Goal: Task Accomplishment & Management: Use online tool/utility

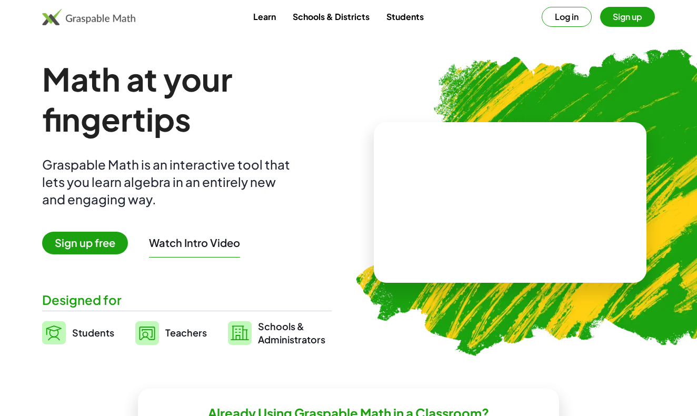
click at [575, 20] on button "Log in" at bounding box center [567, 17] width 50 height 20
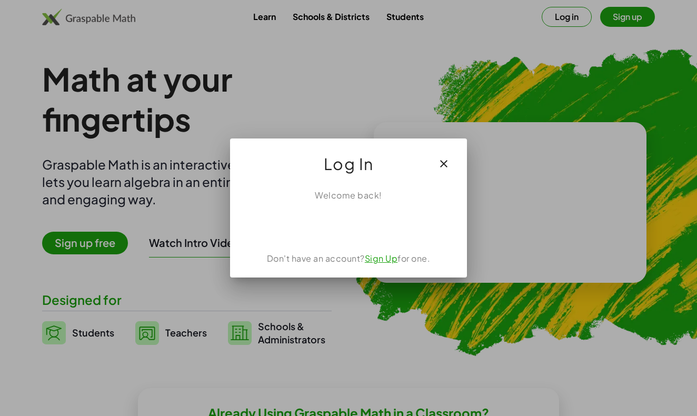
click at [382, 226] on div "Sign in with Google. Opens in new tab" at bounding box center [348, 224] width 97 height 23
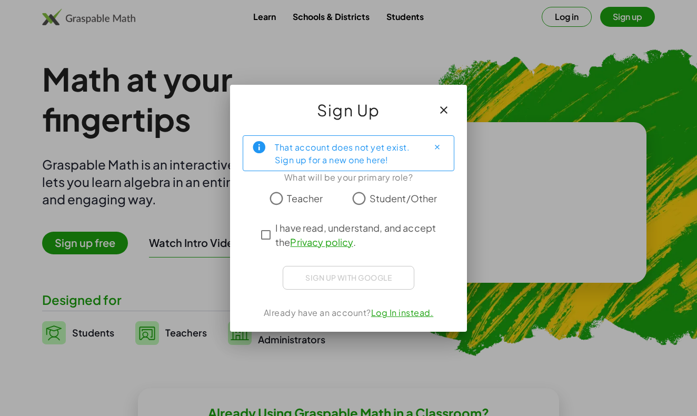
click at [379, 195] on span "Student/Other" at bounding box center [403, 198] width 68 height 14
click at [283, 228] on span "I have read, understand, and accept the Privacy policy ." at bounding box center [357, 234] width 165 height 28
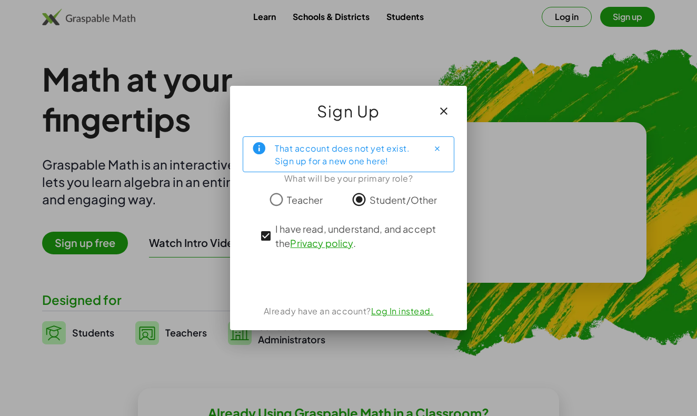
click at [346, 278] on div "Sign in with Google. Opens in new tab" at bounding box center [349, 277] width 110 height 23
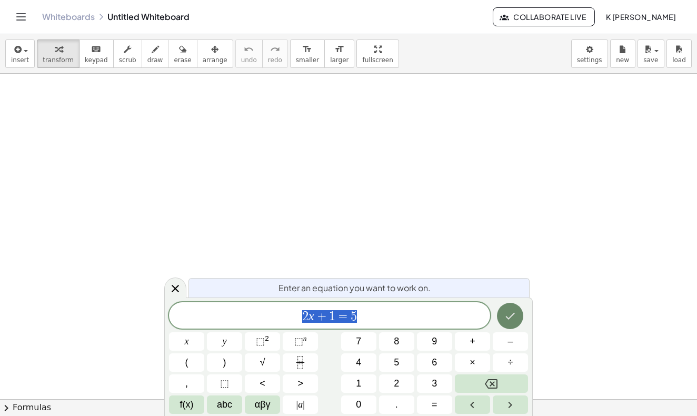
click at [513, 314] on icon "Done" at bounding box center [510, 316] width 9 height 7
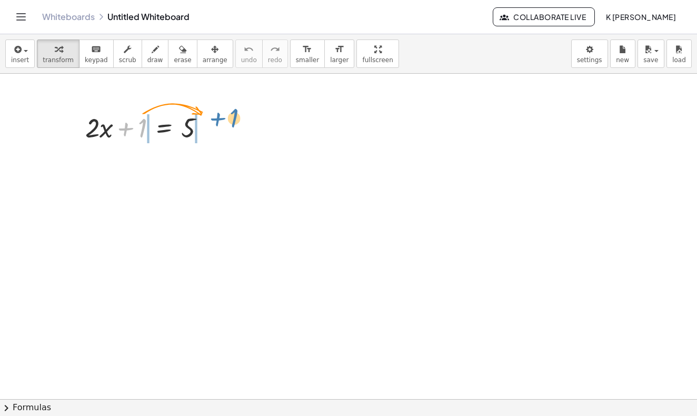
drag, startPoint x: 145, startPoint y: 126, endPoint x: 239, endPoint y: 122, distance: 94.3
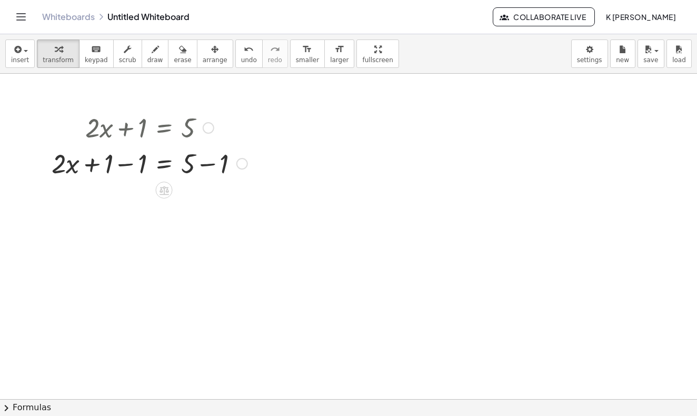
click at [245, 164] on div at bounding box center [242, 164] width 12 height 12
click at [138, 167] on div at bounding box center [149, 163] width 206 height 36
click at [185, 205] on div at bounding box center [149, 199] width 206 height 36
click at [213, 203] on div at bounding box center [149, 199] width 206 height 36
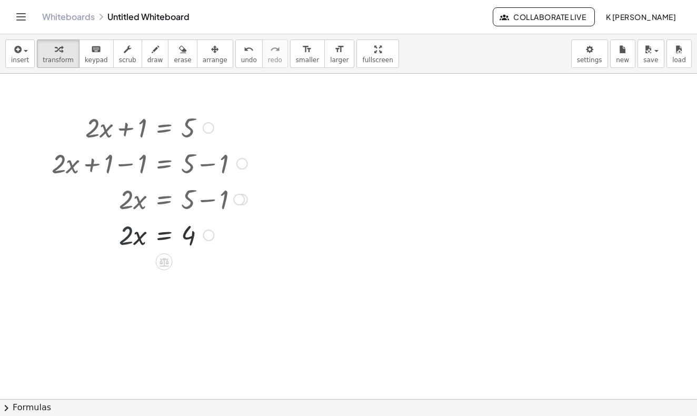
click at [129, 240] on div at bounding box center [149, 234] width 206 height 36
click at [141, 235] on div at bounding box center [149, 234] width 206 height 36
click at [207, 239] on div "Transform line Copy line as LaTeX Copy derivation as LaTeX Expand new lines: On" at bounding box center [209, 235] width 12 height 12
click at [202, 242] on div at bounding box center [149, 234] width 206 height 36
click at [164, 258] on icon at bounding box center [163, 261] width 9 height 9
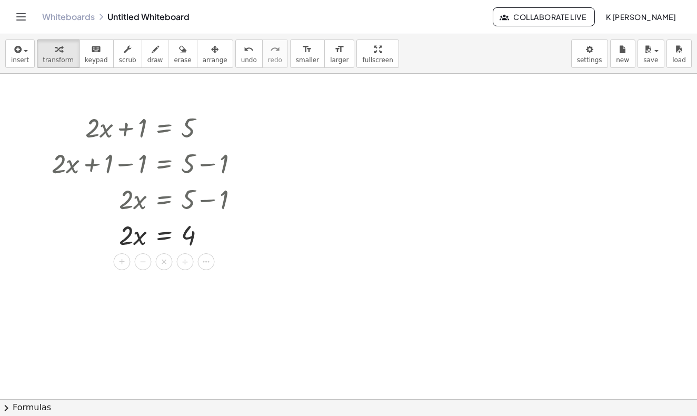
drag, startPoint x: 125, startPoint y: 238, endPoint x: 187, endPoint y: 260, distance: 66.6
click at [216, 283] on div "Transform line Copy line as LaTeX Copy derivation as LaTeX Expand new lines: On" at bounding box center [214, 280] width 12 height 12
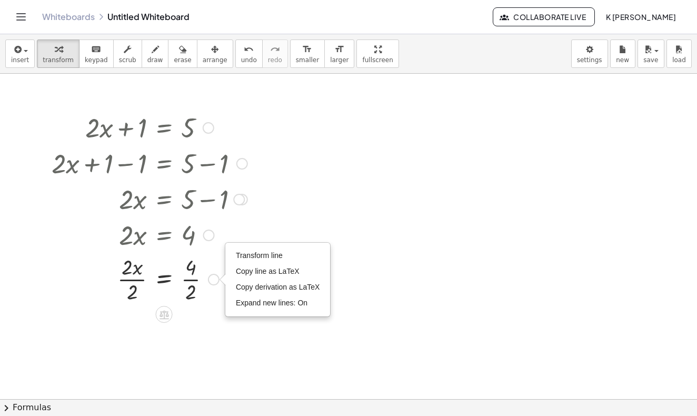
click at [216, 283] on div "Transform line Copy line as LaTeX Copy derivation as LaTeX Expand new lines: On" at bounding box center [214, 280] width 12 height 12
click at [197, 281] on div at bounding box center [149, 278] width 206 height 53
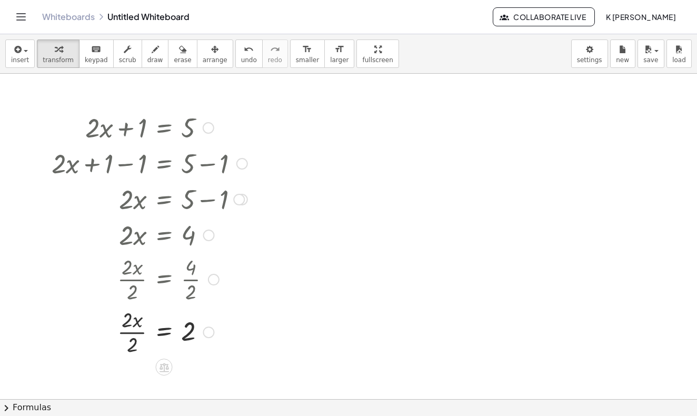
click at [134, 328] on div at bounding box center [149, 331] width 206 height 53
click at [26, 26] on div "Whiteboards Untitled Whiteboard Collaborate Live K Dodd" at bounding box center [348, 17] width 671 height 34
click at [19, 14] on icon "Toggle navigation" at bounding box center [21, 17] width 13 height 13
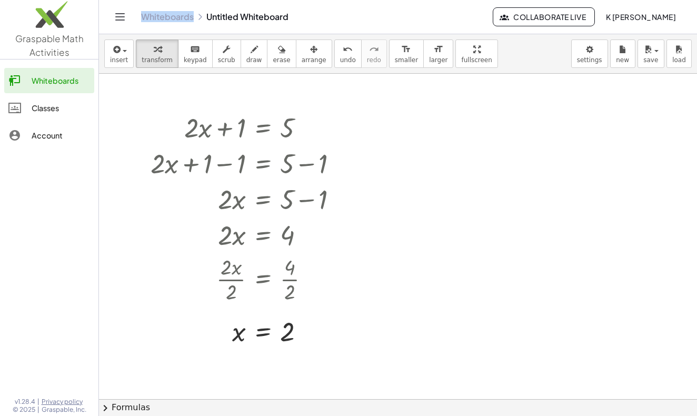
click at [112, 22] on div "Whiteboards Untitled Whiteboard Collaborate Live K Dodd" at bounding box center [398, 17] width 573 height 34
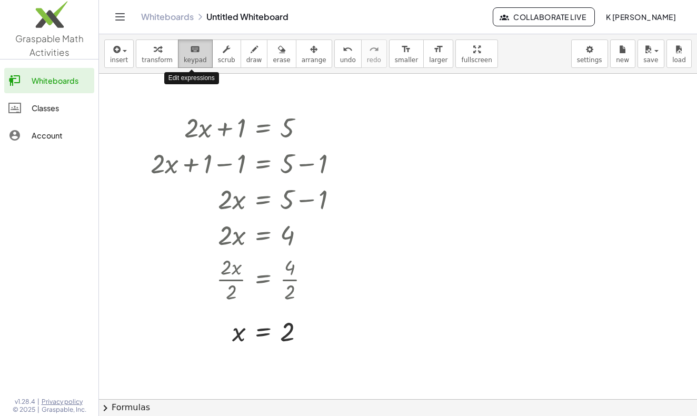
click at [192, 62] on span "keypad" at bounding box center [195, 59] width 23 height 7
click at [162, 59] on span "transform" at bounding box center [157, 59] width 31 height 7
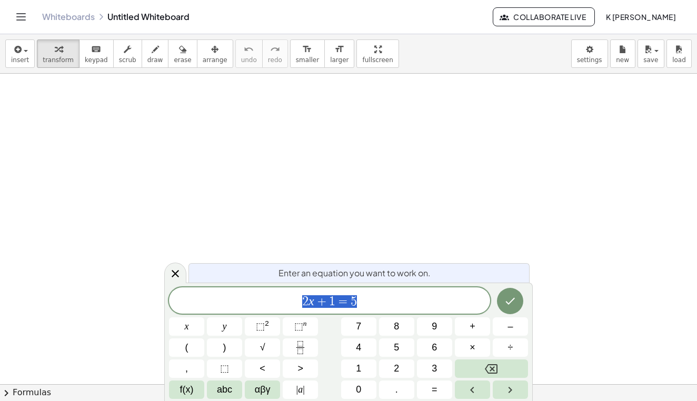
scroll to position [113, 0]
click at [517, 306] on button "Done" at bounding box center [510, 301] width 26 height 26
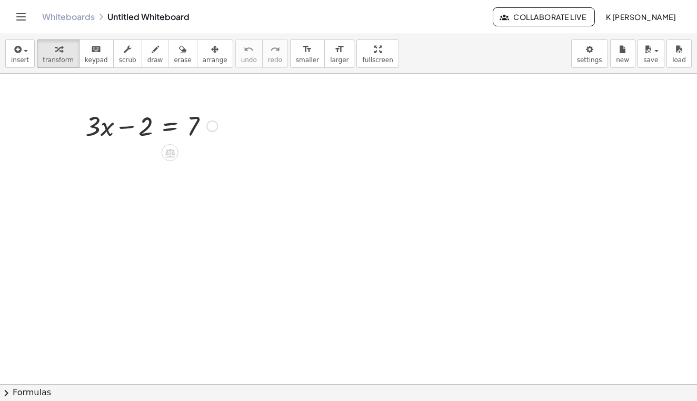
click at [147, 128] on div at bounding box center [151, 125] width 143 height 36
click at [194, 135] on div at bounding box center [151, 125] width 143 height 36
click at [94, 114] on div at bounding box center [151, 125] width 143 height 36
click at [93, 126] on div at bounding box center [151, 125] width 143 height 36
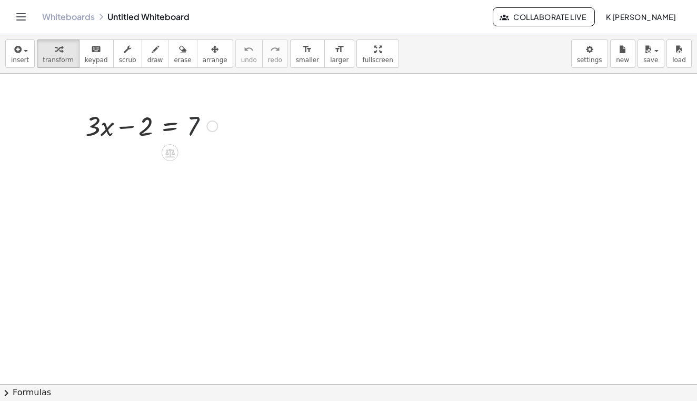
click at [195, 135] on div at bounding box center [151, 125] width 143 height 36
click at [176, 127] on div at bounding box center [151, 125] width 143 height 36
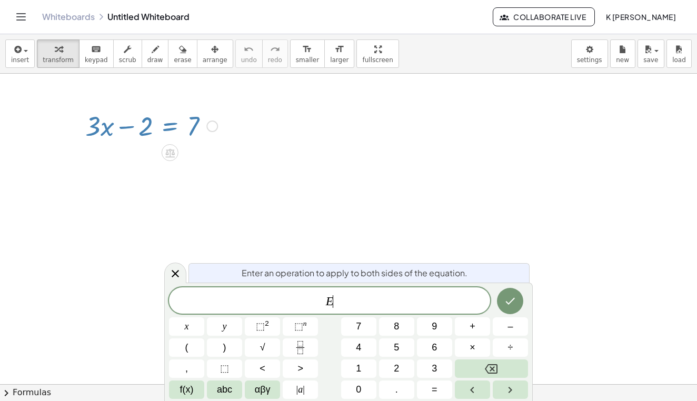
click at [176, 127] on div at bounding box center [151, 125] width 143 height 36
click at [243, 200] on div at bounding box center [348, 305] width 697 height 689
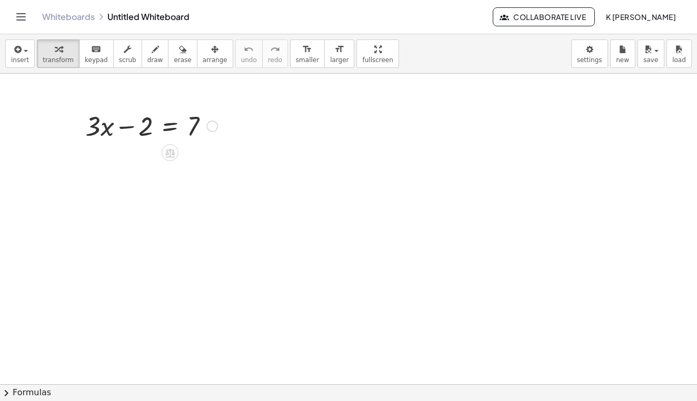
click at [194, 126] on div at bounding box center [151, 125] width 143 height 36
drag, startPoint x: 194, startPoint y: 126, endPoint x: 151, endPoint y: 127, distance: 43.7
click at [151, 127] on div at bounding box center [151, 125] width 143 height 36
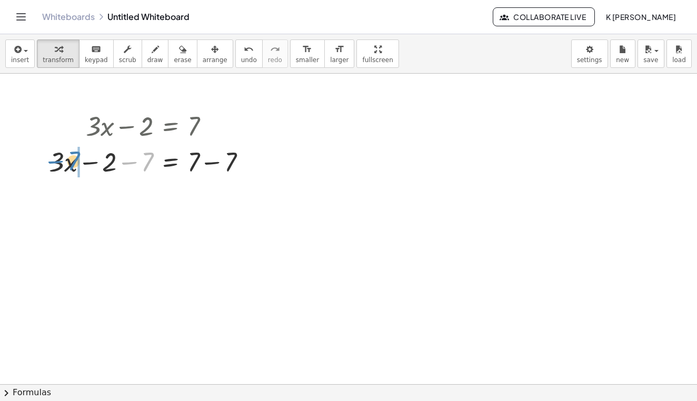
drag, startPoint x: 148, startPoint y: 163, endPoint x: 72, endPoint y: 163, distance: 75.8
click at [72, 163] on div at bounding box center [152, 161] width 216 height 36
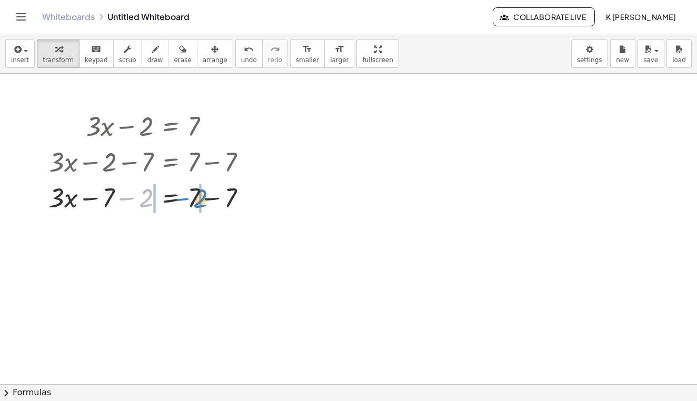
drag, startPoint x: 145, startPoint y: 203, endPoint x: 199, endPoint y: 202, distance: 54.2
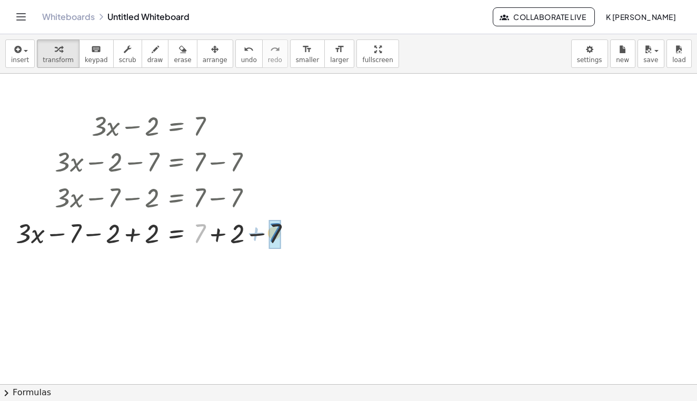
drag, startPoint x: 204, startPoint y: 237, endPoint x: 282, endPoint y: 237, distance: 77.9
click at [282, 237] on div at bounding box center [158, 233] width 294 height 36
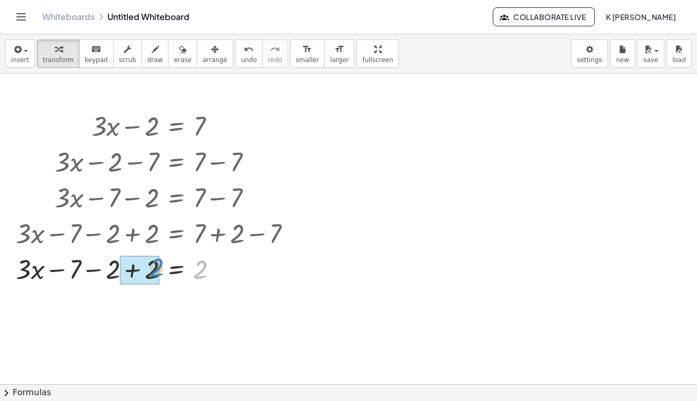
drag, startPoint x: 202, startPoint y: 274, endPoint x: 158, endPoint y: 272, distance: 43.7
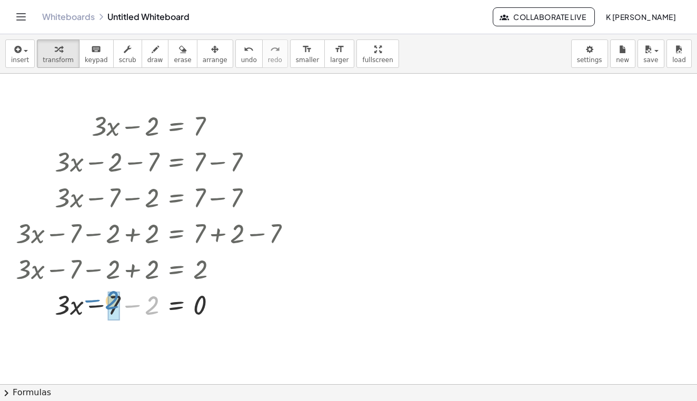
drag, startPoint x: 155, startPoint y: 307, endPoint x: 114, endPoint y: 303, distance: 40.8
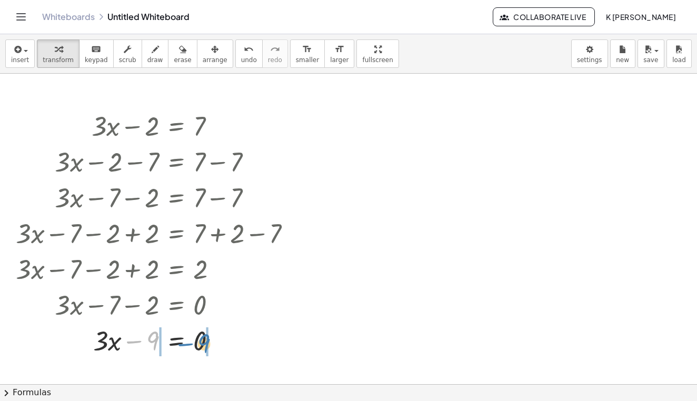
drag, startPoint x: 157, startPoint y: 339, endPoint x: 209, endPoint y: 340, distance: 52.1
click at [209, 340] on div at bounding box center [158, 340] width 294 height 36
drag, startPoint x: 200, startPoint y: 342, endPoint x: 149, endPoint y: 339, distance: 51.6
drag, startPoint x: 200, startPoint y: 342, endPoint x: 161, endPoint y: 339, distance: 40.1
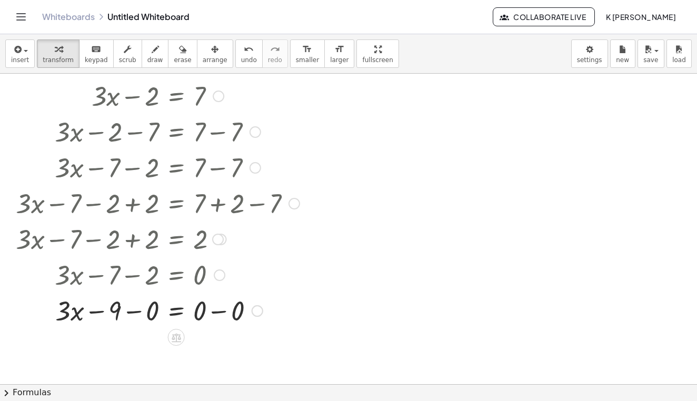
scroll to position [147, 0]
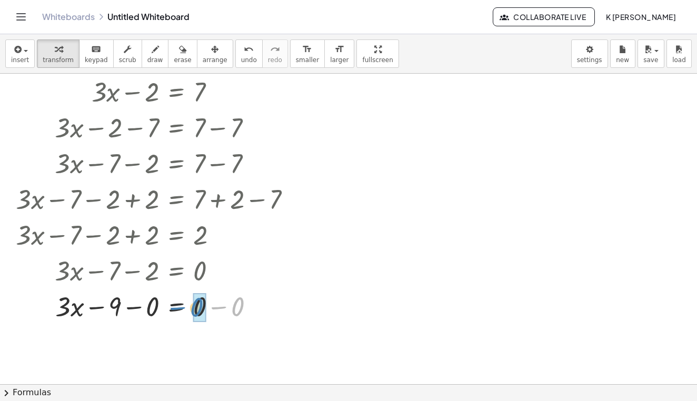
drag, startPoint x: 237, startPoint y: 307, endPoint x: 200, endPoint y: 309, distance: 36.9
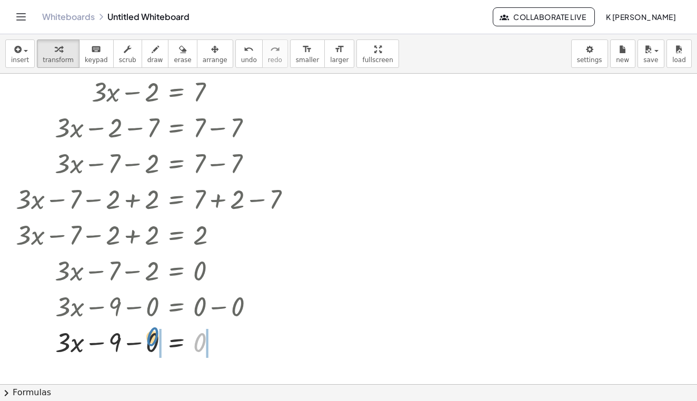
drag, startPoint x: 199, startPoint y: 309, endPoint x: 152, endPoint y: 303, distance: 47.7
click at [176, 92] on div "+ · 3 · x − 2 = 7 + · 3 · x − 2 − 7 = + 7 − 7 + · 3 · x − 7 − 2 = + 7 − 7 + · 3…" at bounding box center [176, 92] width 0 height 0
click at [196, 343] on div at bounding box center [158, 342] width 294 height 36
click at [115, 338] on div at bounding box center [158, 342] width 294 height 36
click at [206, 344] on div at bounding box center [158, 342] width 294 height 36
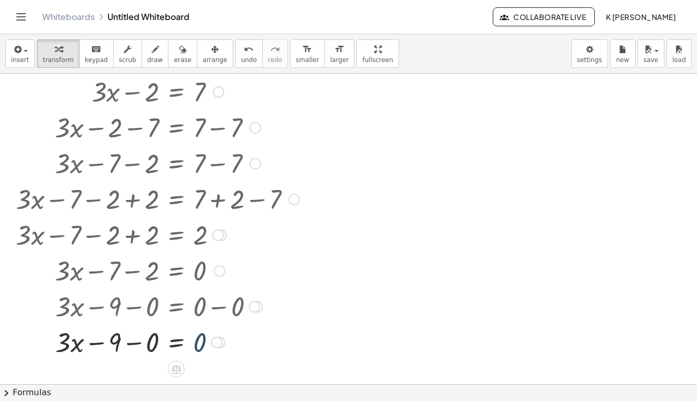
click at [218, 344] on div at bounding box center [217, 343] width 12 height 12
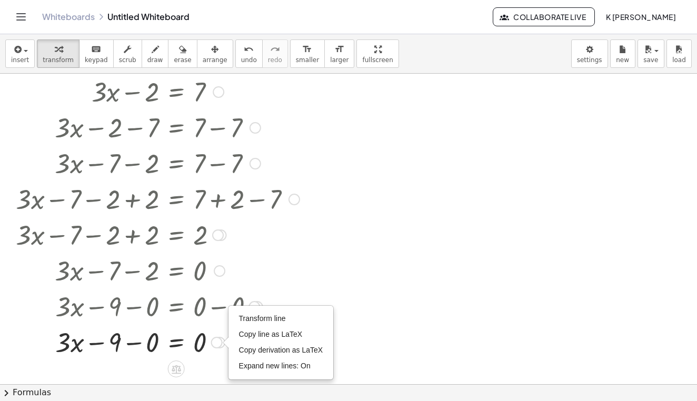
click at [207, 356] on div at bounding box center [158, 342] width 294 height 36
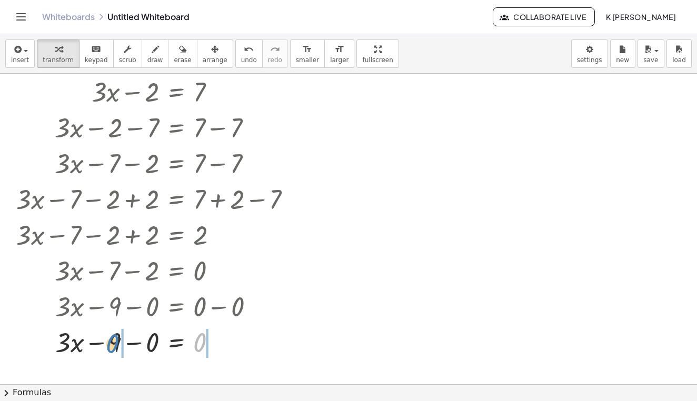
drag, startPoint x: 198, startPoint y: 344, endPoint x: 114, endPoint y: 343, distance: 84.2
click at [114, 343] on div at bounding box center [158, 342] width 294 height 36
drag, startPoint x: 196, startPoint y: 342, endPoint x: 143, endPoint y: 339, distance: 53.2
click at [143, 339] on div at bounding box center [158, 342] width 294 height 36
drag, startPoint x: 148, startPoint y: 340, endPoint x: 225, endPoint y: 340, distance: 76.8
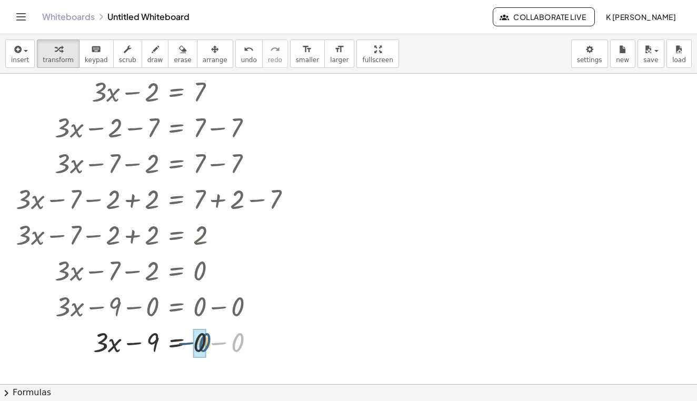
drag, startPoint x: 238, startPoint y: 340, endPoint x: 205, endPoint y: 337, distance: 32.8
drag, startPoint x: 102, startPoint y: 337, endPoint x: 155, endPoint y: 338, distance: 53.7
drag, startPoint x: 156, startPoint y: 344, endPoint x: 125, endPoint y: 343, distance: 31.1
click at [125, 343] on div at bounding box center [158, 342] width 294 height 40
drag, startPoint x: 149, startPoint y: 346, endPoint x: 131, endPoint y: 346, distance: 18.4
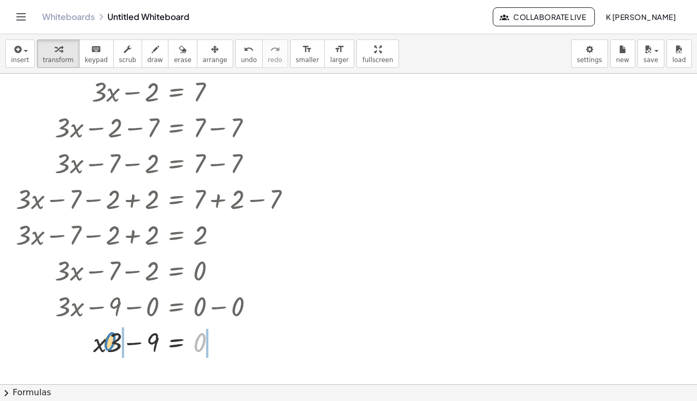
drag, startPoint x: 194, startPoint y: 346, endPoint x: 105, endPoint y: 343, distance: 89.0
click at [105, 343] on div at bounding box center [158, 342] width 294 height 36
drag, startPoint x: 115, startPoint y: 342, endPoint x: 202, endPoint y: 342, distance: 87.4
click at [202, 342] on div at bounding box center [158, 342] width 294 height 36
drag, startPoint x: 240, startPoint y: 343, endPoint x: 201, endPoint y: 342, distance: 39.0
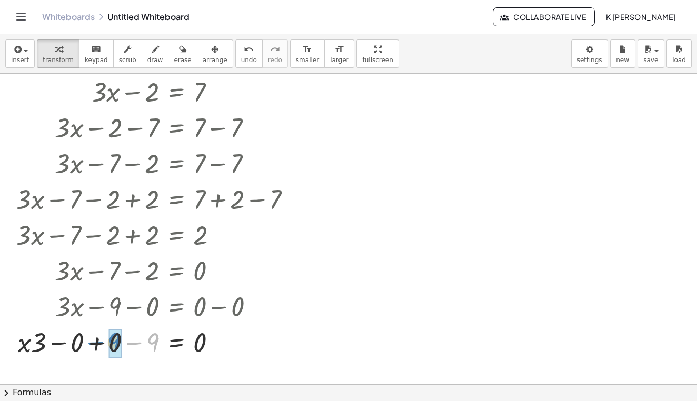
drag, startPoint x: 153, startPoint y: 336, endPoint x: 113, endPoint y: 335, distance: 40.0
drag, startPoint x: 115, startPoint y: 340, endPoint x: 206, endPoint y: 343, distance: 91.1
click at [206, 343] on div at bounding box center [158, 342] width 294 height 36
drag, startPoint x: 115, startPoint y: 342, endPoint x: 143, endPoint y: 340, distance: 28.5
click at [144, 340] on div at bounding box center [158, 342] width 294 height 36
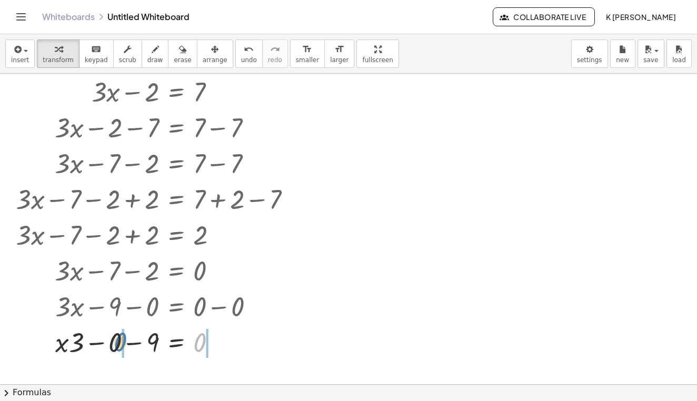
drag, startPoint x: 202, startPoint y: 348, endPoint x: 123, endPoint y: 347, distance: 78.9
drag, startPoint x: 115, startPoint y: 344, endPoint x: 90, endPoint y: 343, distance: 25.3
click at [90, 343] on div at bounding box center [158, 342] width 294 height 36
drag, startPoint x: 114, startPoint y: 343, endPoint x: 81, endPoint y: 341, distance: 32.7
drag, startPoint x: 241, startPoint y: 342, endPoint x: 205, endPoint y: 340, distance: 36.3
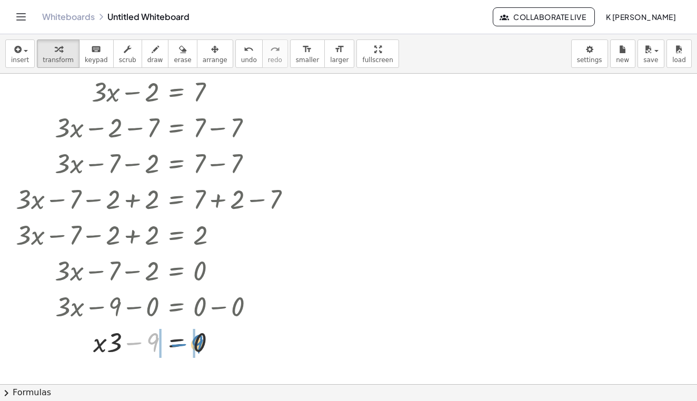
drag, startPoint x: 150, startPoint y: 340, endPoint x: 194, endPoint y: 341, distance: 44.2
drag, startPoint x: 152, startPoint y: 338, endPoint x: 123, endPoint y: 337, distance: 28.9
click at [123, 337] on div at bounding box center [158, 342] width 294 height 36
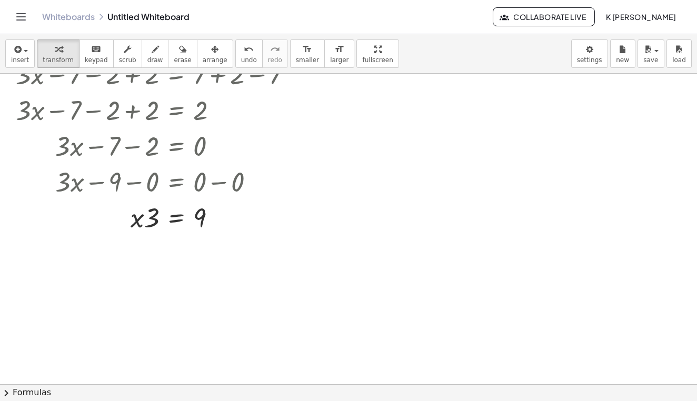
scroll to position [265, 0]
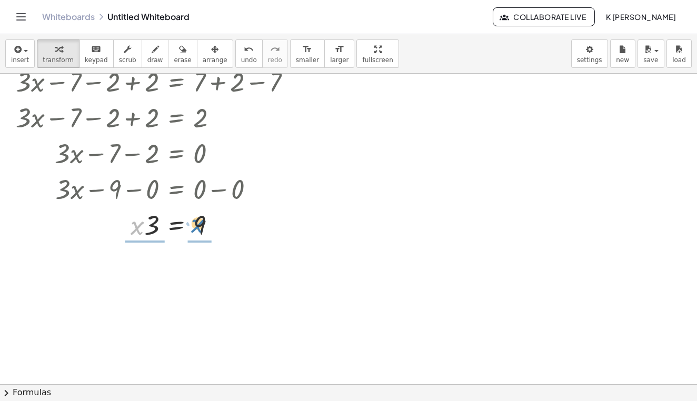
drag, startPoint x: 137, startPoint y: 219, endPoint x: 197, endPoint y: 216, distance: 60.6
click at [197, 216] on div at bounding box center [158, 224] width 294 height 36
click at [199, 225] on div at bounding box center [155, 224] width 287 height 36
click at [217, 226] on div at bounding box center [216, 225] width 12 height 12
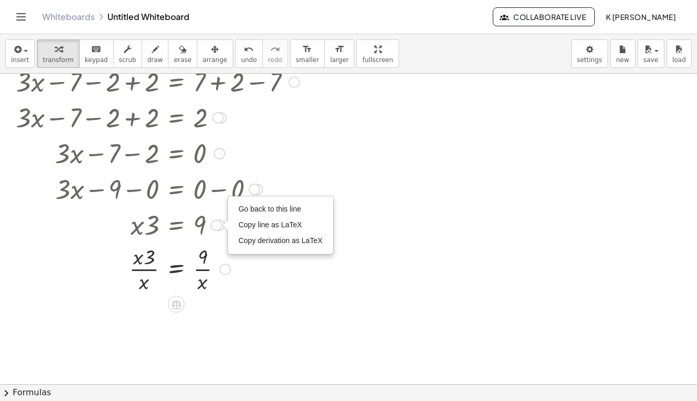
click at [244, 297] on div "+ · 3 · x − 2 = 7 + · 3 · x − 2 − 7 = + 7 − 7 + · 3 · x − 7 − 2 = + 7 − 7 + · 3…" at bounding box center [153, 125] width 307 height 344
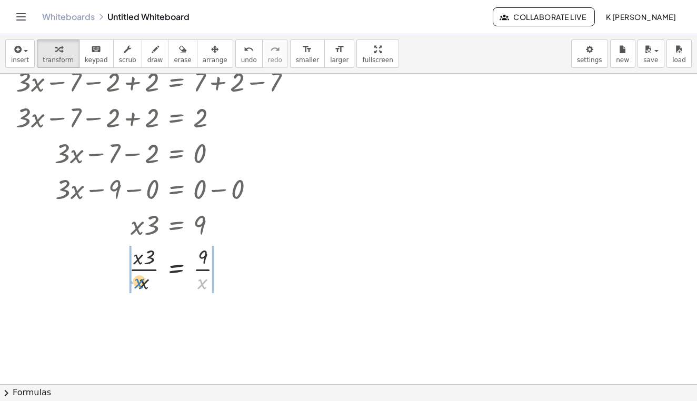
drag, startPoint x: 201, startPoint y: 285, endPoint x: 138, endPoint y: 284, distance: 62.6
click at [139, 285] on div at bounding box center [158, 268] width 294 height 53
drag, startPoint x: 217, startPoint y: 278, endPoint x: 126, endPoint y: 278, distance: 91.0
click at [126, 278] on div at bounding box center [158, 268] width 294 height 53
drag, startPoint x: 222, startPoint y: 275, endPoint x: 126, endPoint y: 274, distance: 95.8
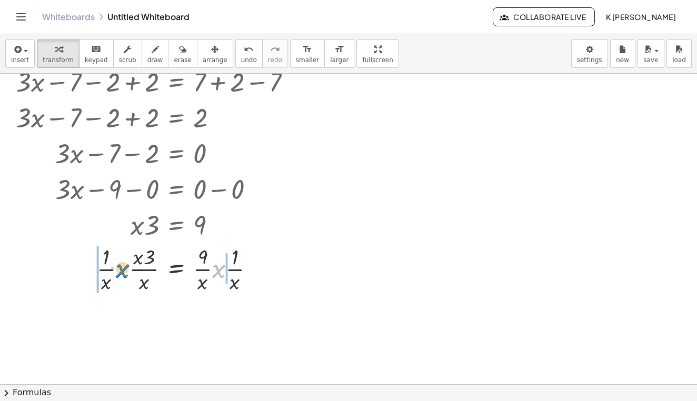
click at [126, 274] on div at bounding box center [158, 268] width 294 height 53
drag, startPoint x: 219, startPoint y: 274, endPoint x: 119, endPoint y: 273, distance: 99.5
click at [119, 273] on div at bounding box center [158, 268] width 294 height 53
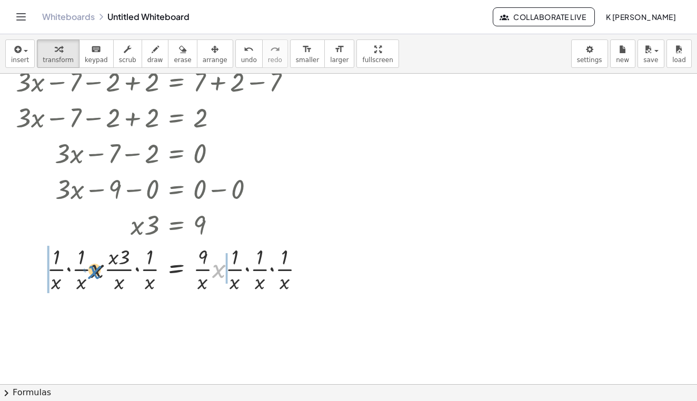
drag, startPoint x: 216, startPoint y: 273, endPoint x: 95, endPoint y: 274, distance: 120.5
click at [95, 274] on div at bounding box center [164, 268] width 307 height 53
drag, startPoint x: 217, startPoint y: 270, endPoint x: 96, endPoint y: 269, distance: 120.5
click at [96, 269] on div at bounding box center [177, 268] width 332 height 53
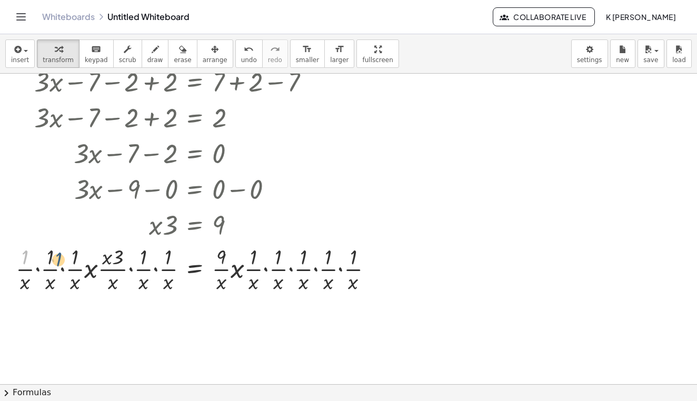
drag, startPoint x: 27, startPoint y: 254, endPoint x: 62, endPoint y: 256, distance: 35.3
click at [62, 256] on div at bounding box center [199, 268] width 376 height 53
drag, startPoint x: 82, startPoint y: 254, endPoint x: 74, endPoint y: 254, distance: 7.4
click at [74, 254] on div at bounding box center [199, 268] width 376 height 53
drag, startPoint x: 71, startPoint y: 282, endPoint x: 46, endPoint y: 279, distance: 24.9
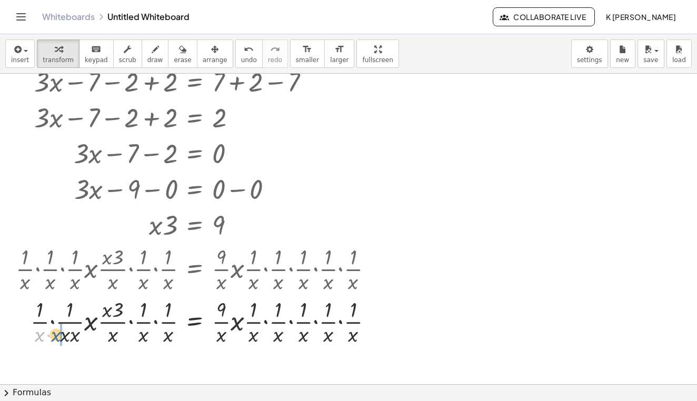
drag, startPoint x: 36, startPoint y: 340, endPoint x: 53, endPoint y: 340, distance: 16.8
click at [53, 340] on div at bounding box center [199, 321] width 376 height 53
drag, startPoint x: 65, startPoint y: 338, endPoint x: 55, endPoint y: 338, distance: 9.5
drag, startPoint x: 71, startPoint y: 337, endPoint x: 56, endPoint y: 336, distance: 14.2
drag, startPoint x: 220, startPoint y: 335, endPoint x: 252, endPoint y: 340, distance: 31.5
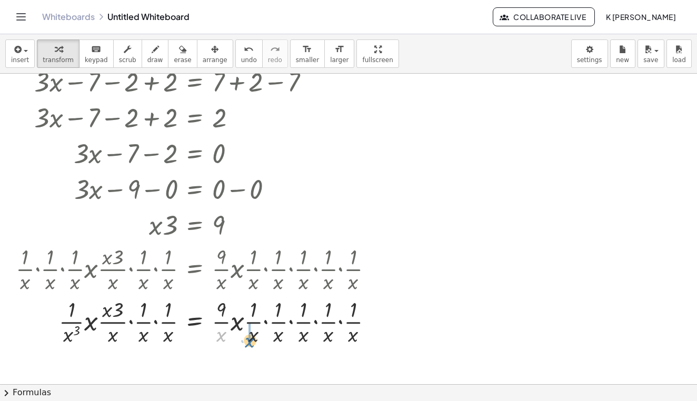
click at [252, 340] on div at bounding box center [199, 321] width 376 height 53
drag, startPoint x: 262, startPoint y: 309, endPoint x: 253, endPoint y: 309, distance: 8.4
click at [253, 309] on div at bounding box center [201, 321] width 380 height 53
drag, startPoint x: 253, startPoint y: 309, endPoint x: 223, endPoint y: 318, distance: 31.2
click at [223, 318] on div at bounding box center [201, 321] width 380 height 53
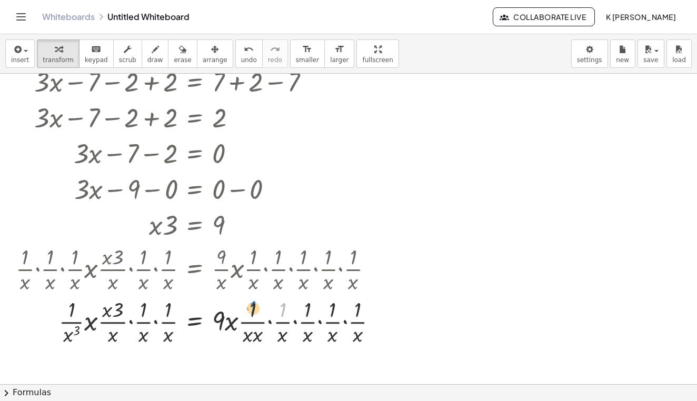
drag, startPoint x: 282, startPoint y: 307, endPoint x: 254, endPoint y: 303, distance: 28.2
click at [253, 304] on div at bounding box center [201, 321] width 380 height 53
drag, startPoint x: 277, startPoint y: 334, endPoint x: 255, endPoint y: 333, distance: 21.6
click at [255, 333] on div at bounding box center [201, 321] width 380 height 53
drag, startPoint x: 295, startPoint y: 339, endPoint x: 269, endPoint y: 338, distance: 25.3
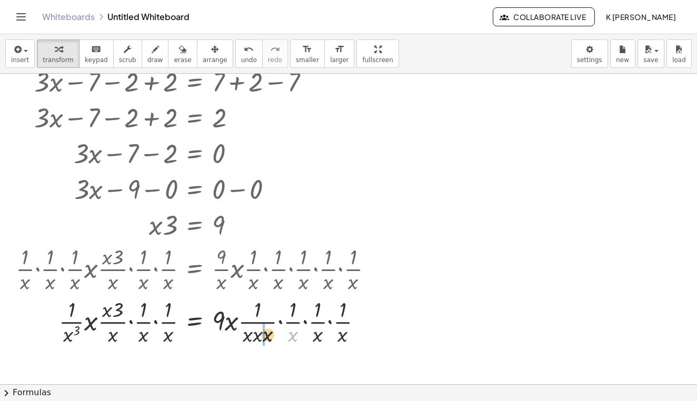
click at [269, 339] on div at bounding box center [199, 321] width 376 height 53
drag, startPoint x: 298, startPoint y: 335, endPoint x: 269, endPoint y: 334, distance: 28.4
click at [269, 334] on div at bounding box center [199, 321] width 376 height 53
drag, startPoint x: 313, startPoint y: 338, endPoint x: 290, endPoint y: 336, distance: 23.3
click at [289, 336] on div at bounding box center [199, 321] width 376 height 53
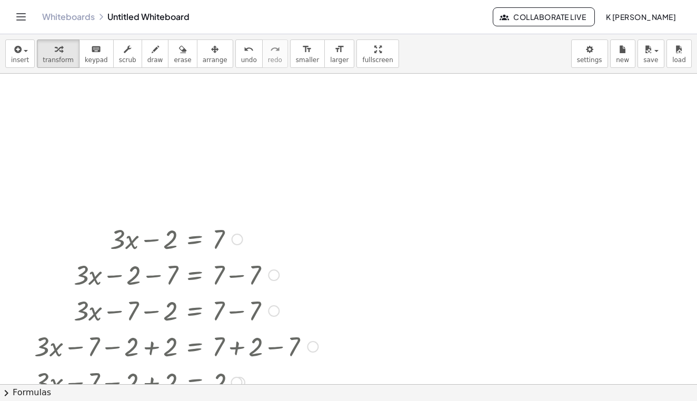
scroll to position [133, 0]
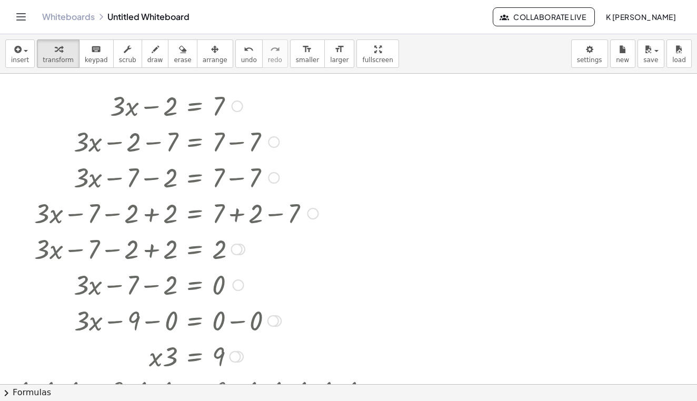
click at [333, 187] on div at bounding box center [199, 177] width 376 height 36
click at [393, 162] on div at bounding box center [348, 285] width 697 height 689
click at [168, 47] on button "erase" at bounding box center [182, 53] width 29 height 28
click at [152, 110] on div at bounding box center [348, 285] width 697 height 689
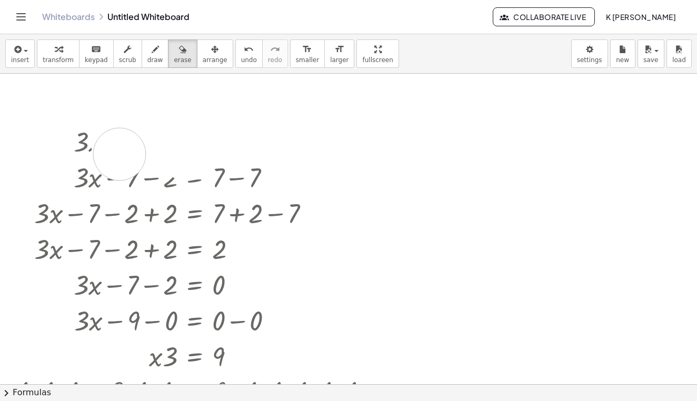
drag, startPoint x: 152, startPoint y: 110, endPoint x: 121, endPoint y: 155, distance: 54.9
click at [121, 156] on div at bounding box center [348, 285] width 697 height 689
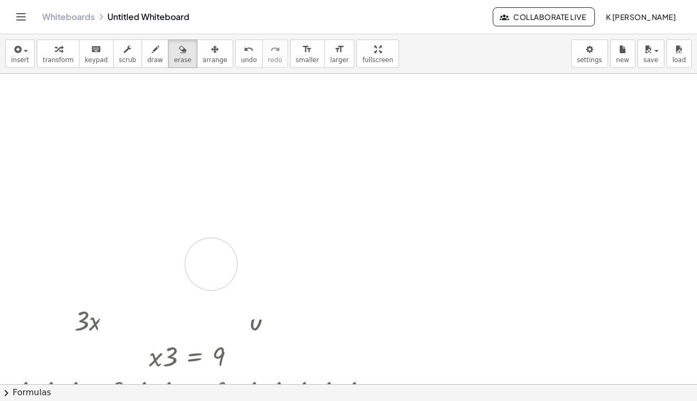
drag, startPoint x: 154, startPoint y: 136, endPoint x: 210, endPoint y: 265, distance: 140.7
click at [210, 264] on div at bounding box center [348, 285] width 697 height 689
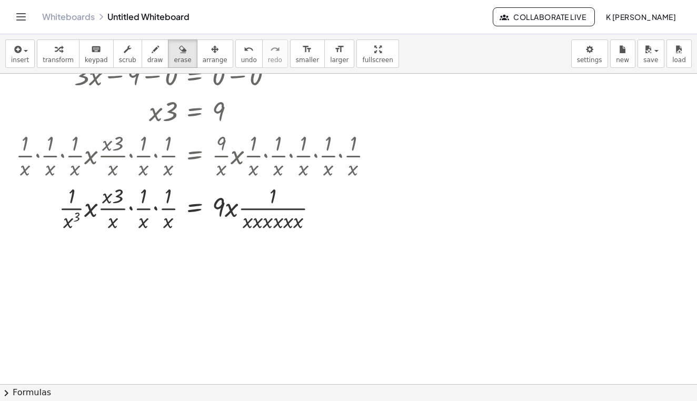
scroll to position [380, 0]
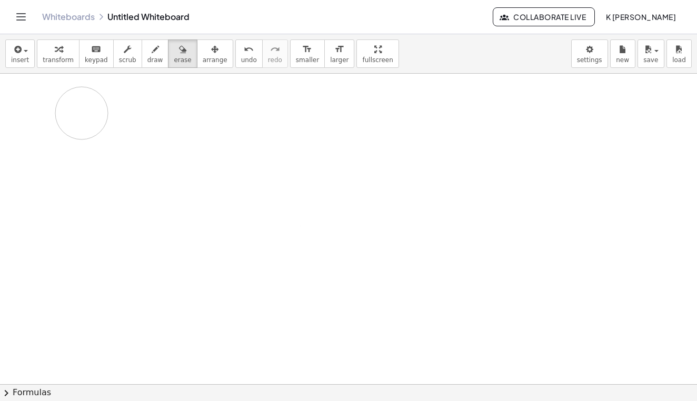
drag, startPoint x: 65, startPoint y: 158, endPoint x: 112, endPoint y: 106, distance: 70.1
click at [113, 106] on div at bounding box center [348, 158] width 697 height 931
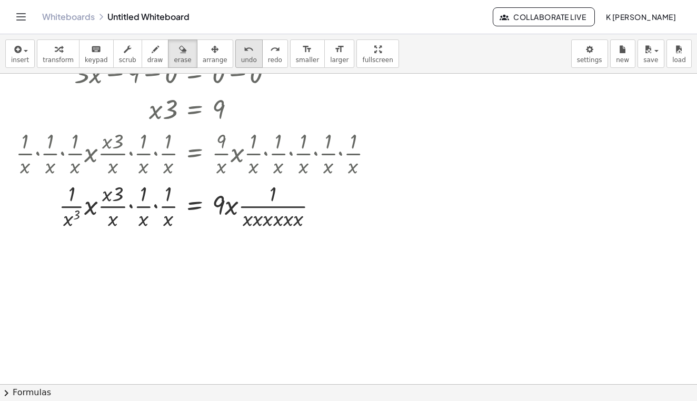
click at [244, 54] on icon "undo" at bounding box center [249, 49] width 10 height 13
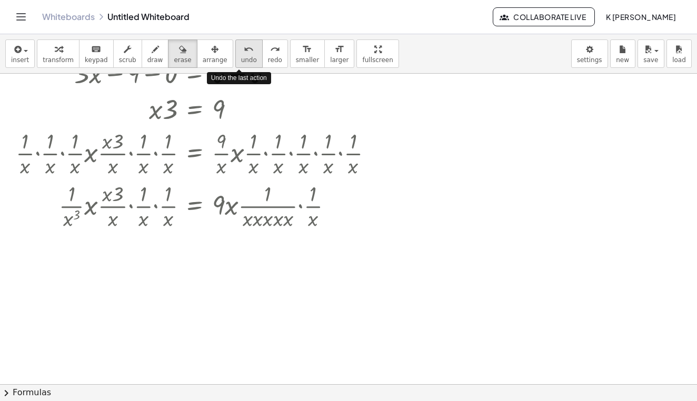
click at [244, 54] on icon "undo" at bounding box center [249, 49] width 10 height 13
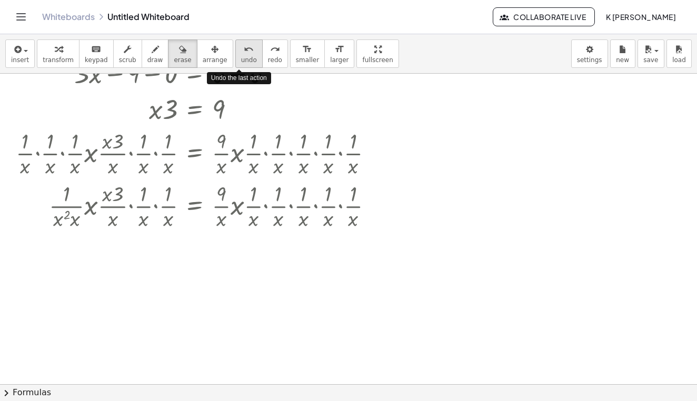
click at [244, 54] on icon "undo" at bounding box center [249, 49] width 10 height 13
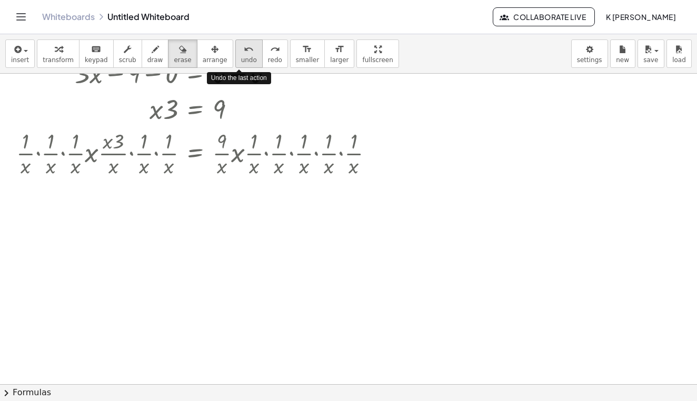
click at [244, 56] on button "undo undo" at bounding box center [248, 53] width 27 height 28
click at [244, 56] on span "undo" at bounding box center [249, 59] width 16 height 7
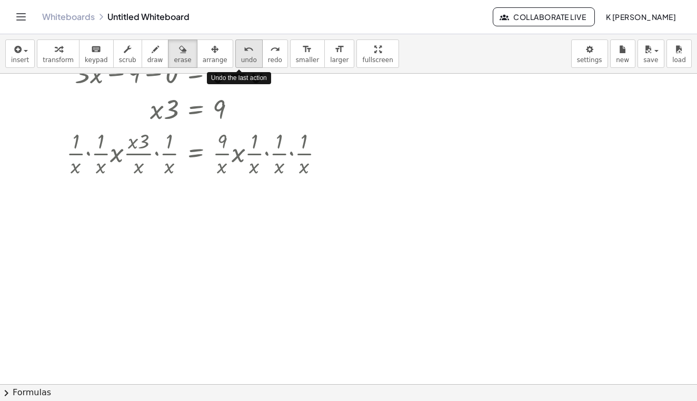
click at [244, 56] on span "undo" at bounding box center [249, 59] width 16 height 7
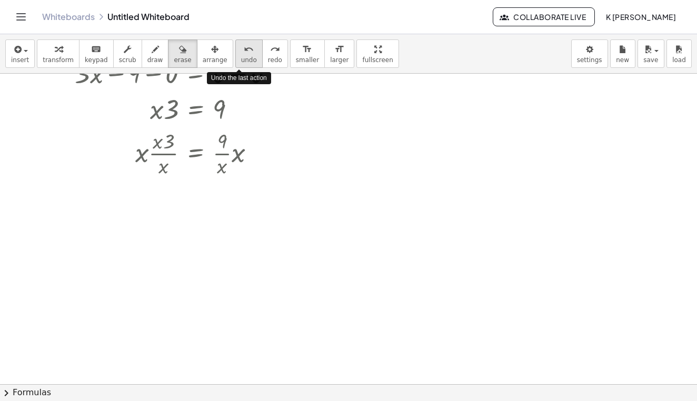
click at [244, 56] on span "undo" at bounding box center [249, 59] width 16 height 7
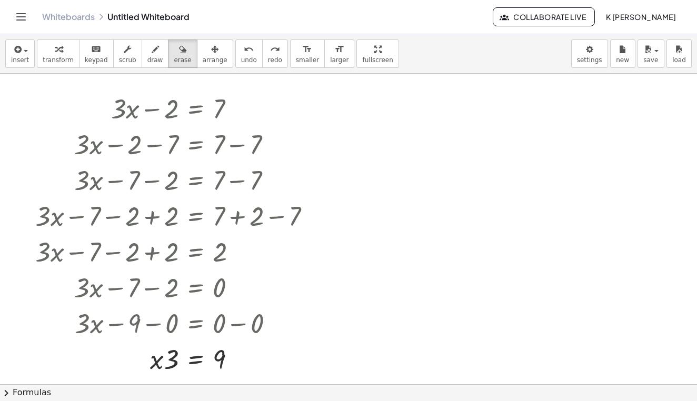
scroll to position [134, 0]
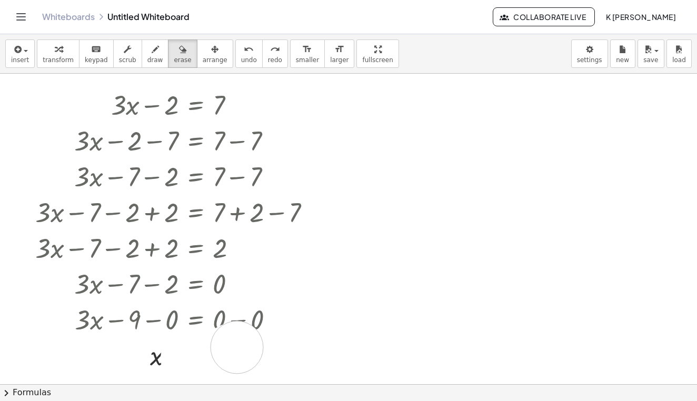
drag, startPoint x: 216, startPoint y: 359, endPoint x: 237, endPoint y: 347, distance: 24.3
click at [238, 347] on div at bounding box center [348, 249] width 697 height 621
click at [59, 57] on span "transform" at bounding box center [58, 59] width 31 height 7
drag, startPoint x: 225, startPoint y: 357, endPoint x: 176, endPoint y: 361, distance: 49.1
click at [176, 361] on div at bounding box center [177, 355] width 294 height 36
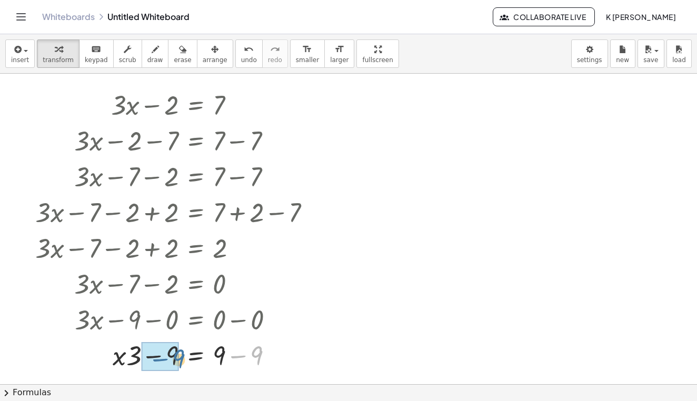
drag, startPoint x: 257, startPoint y: 356, endPoint x: 178, endPoint y: 357, distance: 79.5
drag, startPoint x: 171, startPoint y: 359, endPoint x: 219, endPoint y: 357, distance: 49.0
click at [220, 358] on div at bounding box center [177, 355] width 294 height 36
drag, startPoint x: 225, startPoint y: 369, endPoint x: 159, endPoint y: 370, distance: 65.8
click at [159, 371] on div at bounding box center [177, 354] width 294 height 53
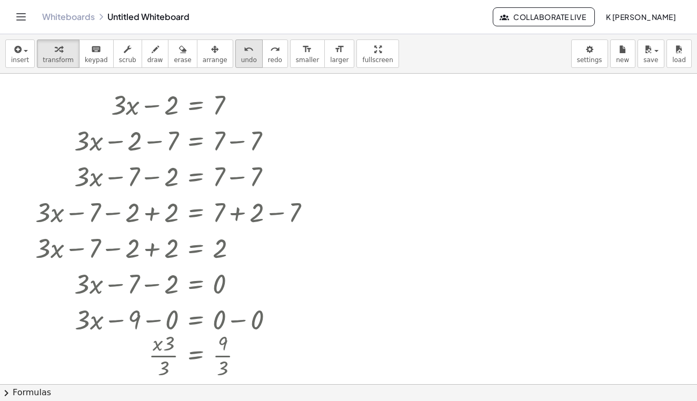
click at [248, 59] on button "undo undo" at bounding box center [248, 53] width 27 height 28
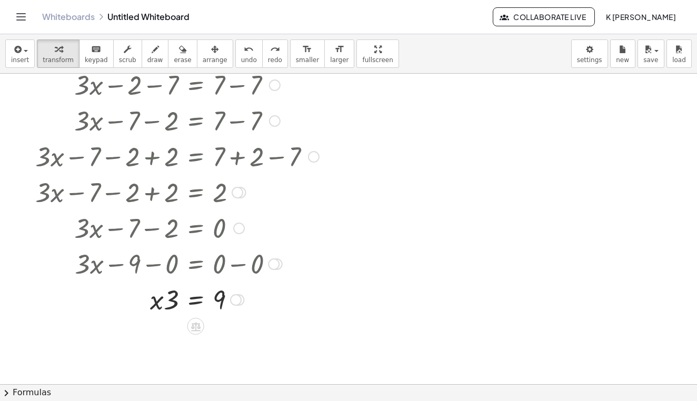
scroll to position [189, 0]
click at [154, 308] on div at bounding box center [175, 300] width 286 height 36
click at [159, 301] on div at bounding box center [175, 300] width 286 height 36
drag, startPoint x: 172, startPoint y: 301, endPoint x: 156, endPoint y: 305, distance: 16.2
click at [156, 305] on div at bounding box center [175, 300] width 286 height 36
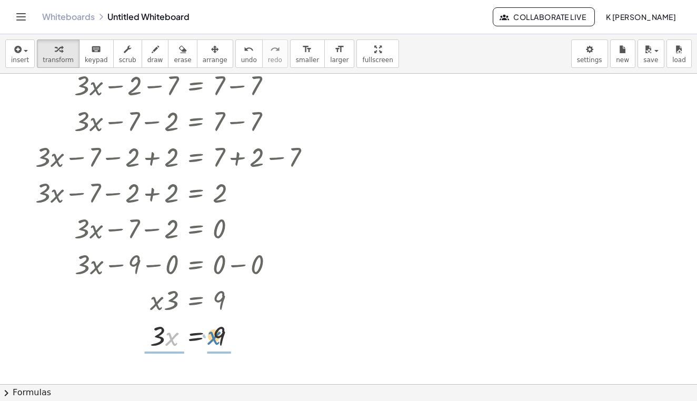
drag, startPoint x: 173, startPoint y: 340, endPoint x: 219, endPoint y: 340, distance: 45.8
click at [219, 340] on div at bounding box center [177, 335] width 294 height 36
click at [241, 61] on span "undo" at bounding box center [249, 59] width 16 height 7
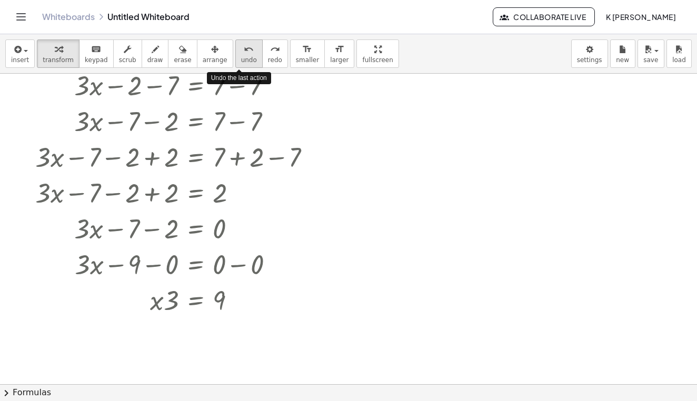
click at [241, 61] on span "undo" at bounding box center [249, 59] width 16 height 7
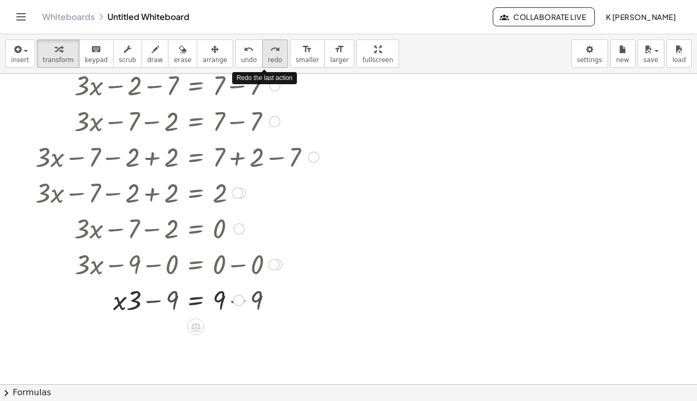
click at [270, 52] on icon "redo" at bounding box center [275, 49] width 10 height 13
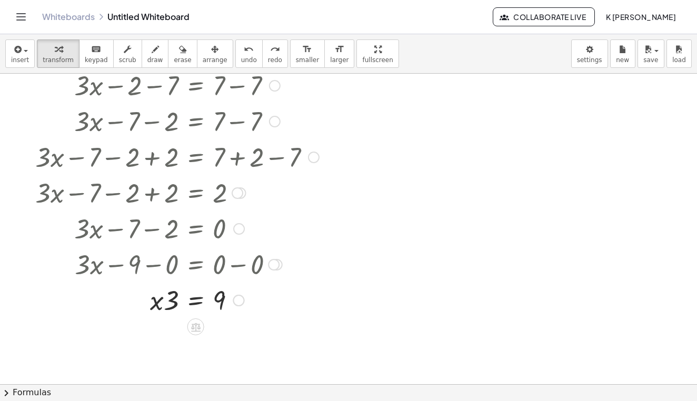
click at [238, 299] on div at bounding box center [239, 301] width 12 height 12
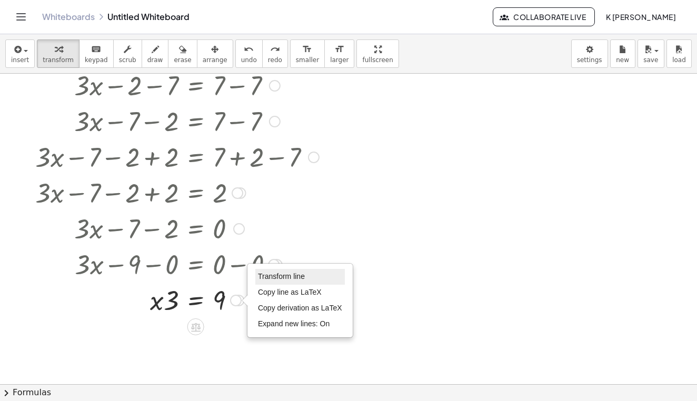
click at [304, 277] on span "Transform line" at bounding box center [281, 276] width 47 height 8
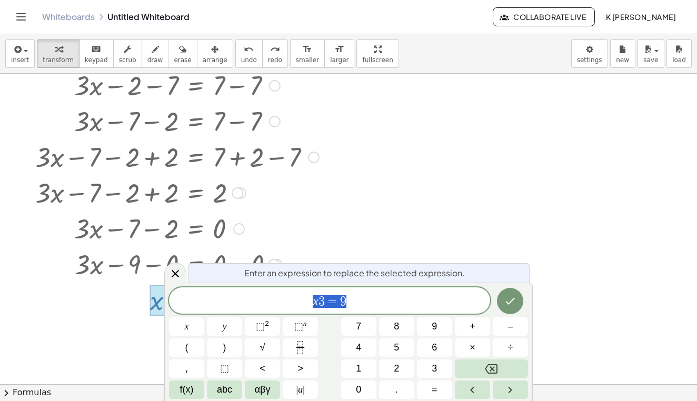
click at [417, 205] on div at bounding box center [348, 194] width 697 height 621
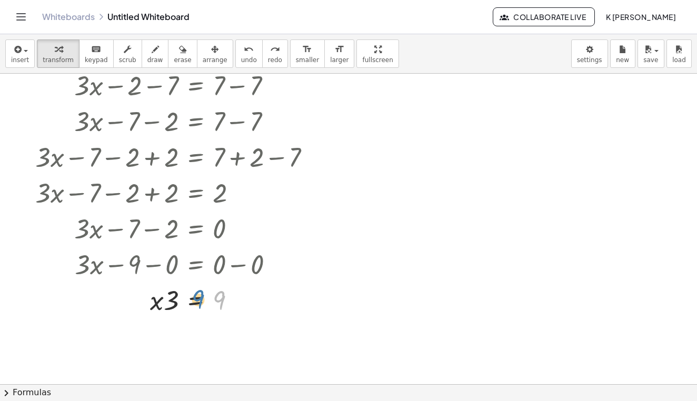
drag, startPoint x: 222, startPoint y: 297, endPoint x: 199, endPoint y: 297, distance: 23.2
click at [199, 297] on div at bounding box center [177, 300] width 294 height 36
drag, startPoint x: 196, startPoint y: 298, endPoint x: 384, endPoint y: 273, distance: 189.5
click at [384, 273] on div "+ · 3 · x − 2 = 7 + · 3 · x − 2 − 7 = + 7 − 7 + · 3 · x − 7 − 2 = + 7 − 7 + · 3…" at bounding box center [348, 194] width 697 height 621
drag, startPoint x: 169, startPoint y: 304, endPoint x: 219, endPoint y: 306, distance: 49.5
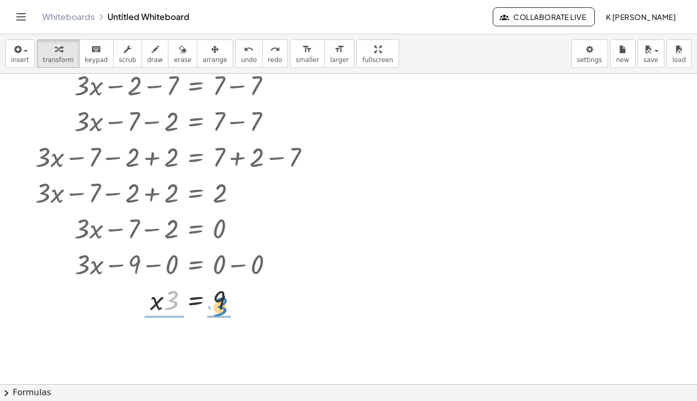
click at [219, 306] on div at bounding box center [177, 300] width 294 height 36
drag, startPoint x: 167, startPoint y: 355, endPoint x: 172, endPoint y: 334, distance: 21.7
drag, startPoint x: 224, startPoint y: 356, endPoint x: 225, endPoint y: 337, distance: 19.5
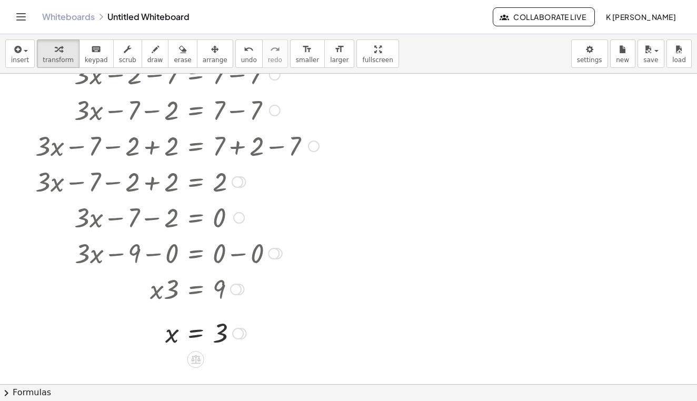
scroll to position [201, 0]
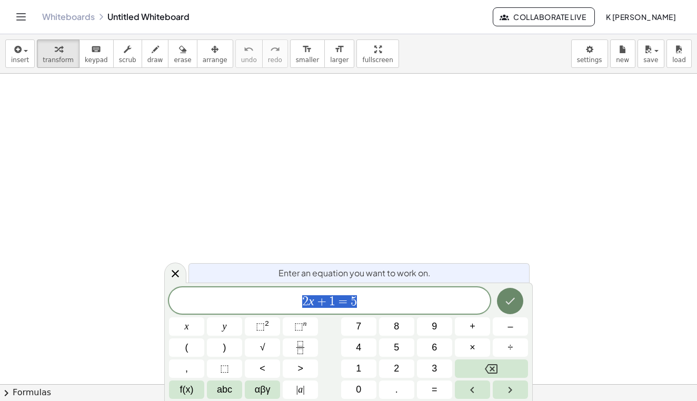
click at [517, 302] on button "Done" at bounding box center [510, 301] width 26 height 26
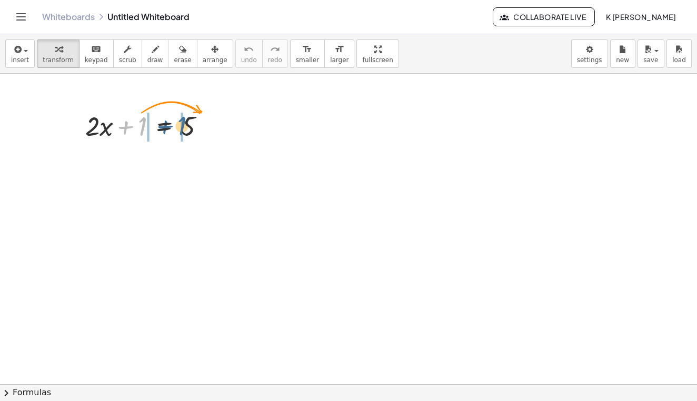
drag, startPoint x: 142, startPoint y: 121, endPoint x: 181, endPoint y: 119, distance: 39.0
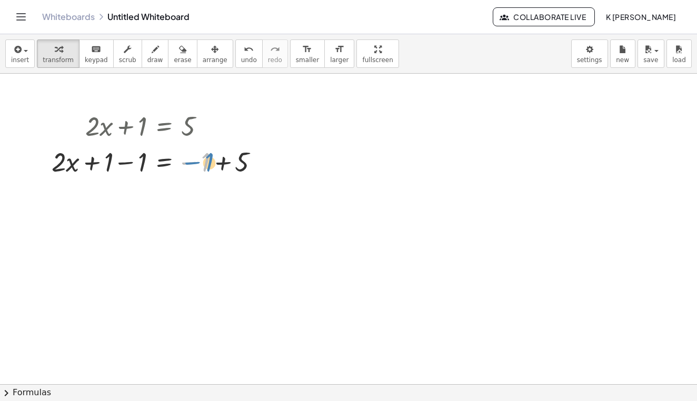
click at [208, 161] on div at bounding box center [159, 161] width 226 height 36
drag, startPoint x: 240, startPoint y: 163, endPoint x: 203, endPoint y: 161, distance: 37.4
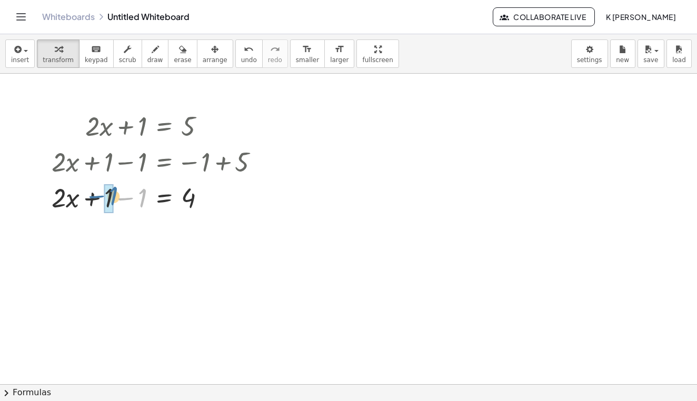
drag, startPoint x: 145, startPoint y: 197, endPoint x: 111, endPoint y: 194, distance: 34.8
click at [139, 205] on div at bounding box center [159, 197] width 226 height 36
drag, startPoint x: 124, startPoint y: 206, endPoint x: 190, endPoint y: 204, distance: 66.3
click at [190, 205] on div at bounding box center [159, 197] width 226 height 36
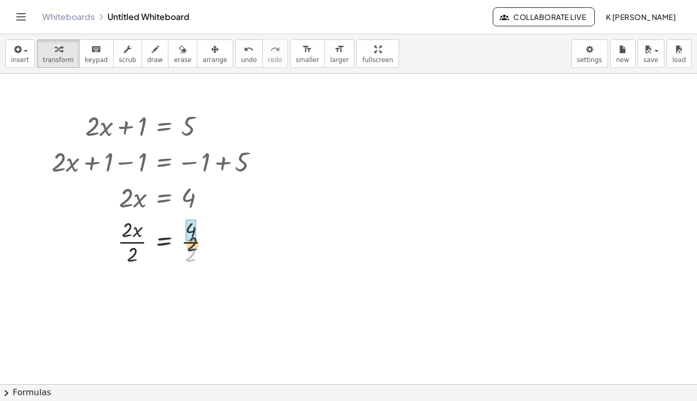
drag, startPoint x: 190, startPoint y: 255, endPoint x: 190, endPoint y: 234, distance: 21.0
click at [135, 256] on div at bounding box center [162, 241] width 232 height 53
drag, startPoint x: 130, startPoint y: 309, endPoint x: 127, endPoint y: 284, distance: 25.4
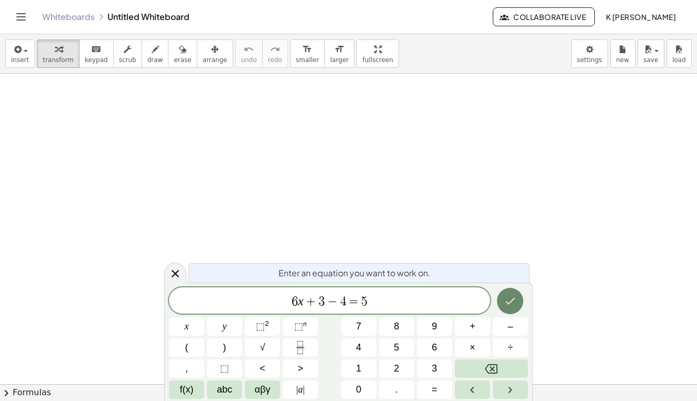
click at [506, 305] on icon "Done" at bounding box center [510, 301] width 13 height 13
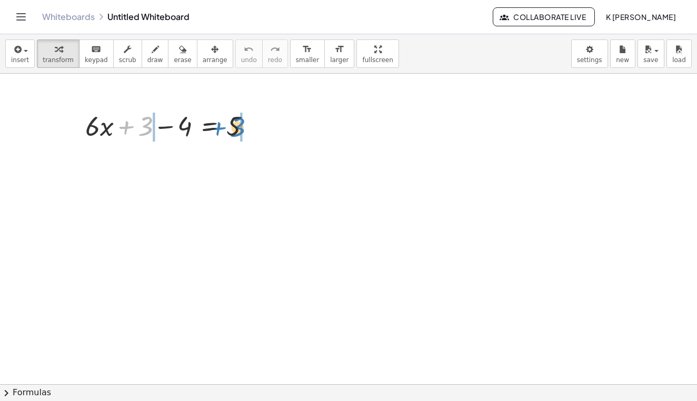
drag, startPoint x: 148, startPoint y: 129, endPoint x: 237, endPoint y: 128, distance: 88.9
click at [237, 128] on div at bounding box center [172, 125] width 184 height 36
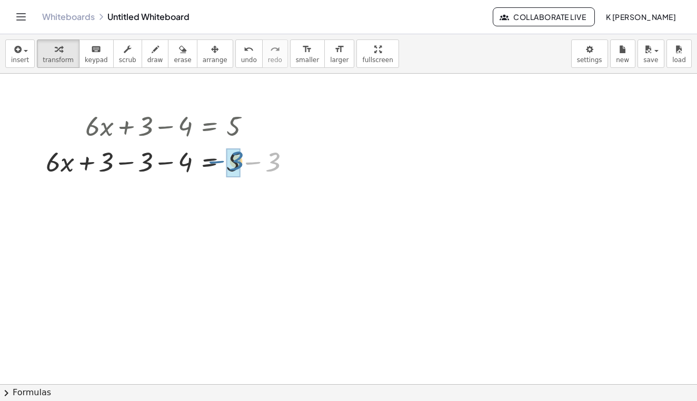
drag, startPoint x: 268, startPoint y: 164, endPoint x: 230, endPoint y: 161, distance: 38.0
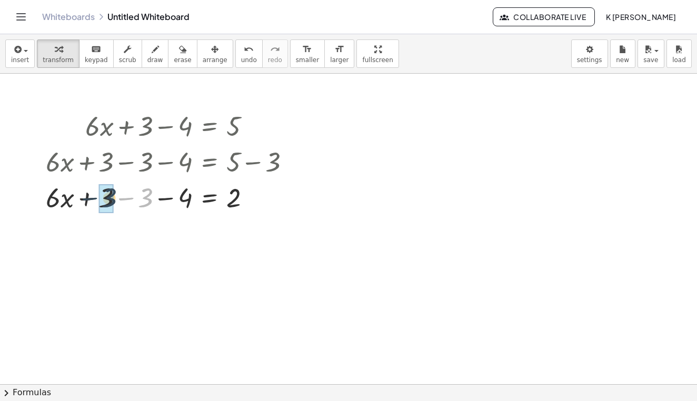
drag, startPoint x: 144, startPoint y: 197, endPoint x: 106, endPoint y: 196, distance: 37.4
drag, startPoint x: 177, startPoint y: 198, endPoint x: 133, endPoint y: 198, distance: 43.7
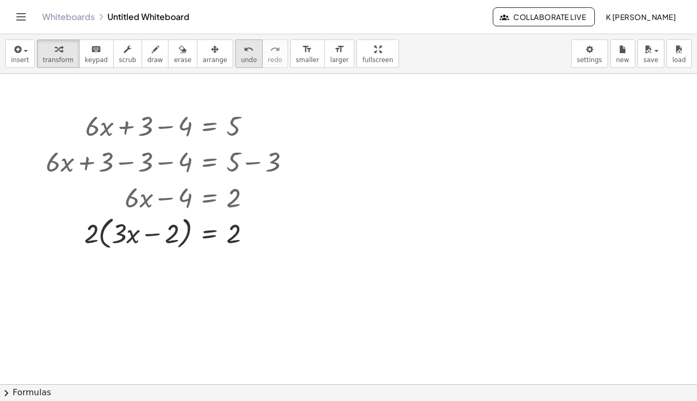
click at [244, 58] on span "undo" at bounding box center [249, 59] width 16 height 7
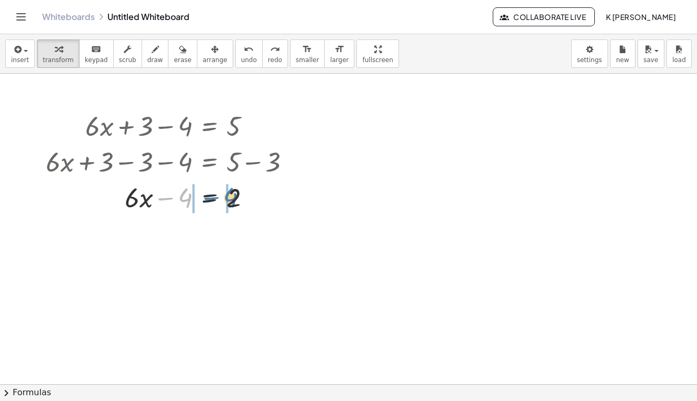
drag, startPoint x: 181, startPoint y: 204, endPoint x: 226, endPoint y: 203, distance: 45.8
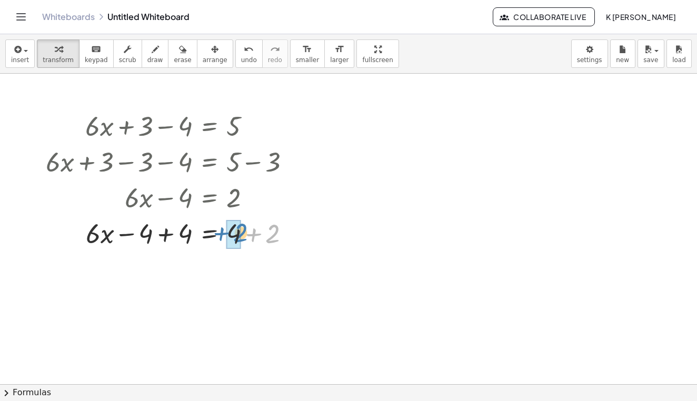
drag, startPoint x: 267, startPoint y: 236, endPoint x: 235, endPoint y: 234, distance: 32.7
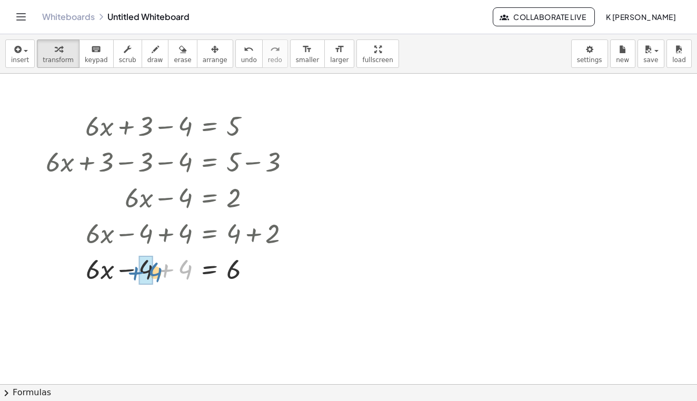
drag, startPoint x: 188, startPoint y: 274, endPoint x: 153, endPoint y: 275, distance: 35.8
drag, startPoint x: 169, startPoint y: 270, endPoint x: 227, endPoint y: 273, distance: 57.9
click at [227, 274] on div at bounding box center [172, 268] width 263 height 36
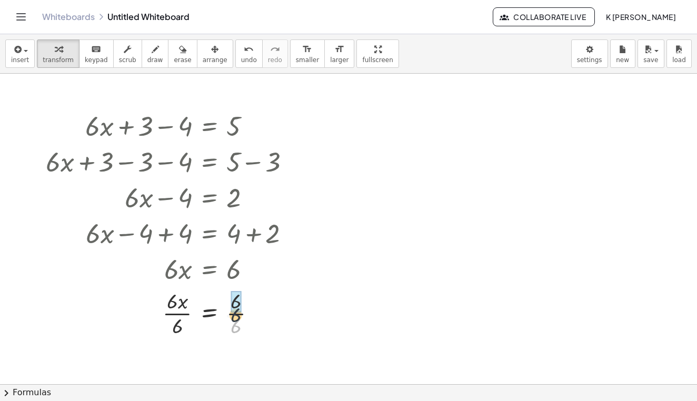
drag, startPoint x: 237, startPoint y: 329, endPoint x: 234, endPoint y: 307, distance: 22.8
drag, startPoint x: 179, startPoint y: 329, endPoint x: 175, endPoint y: 306, distance: 24.1
